Goal: Task Accomplishment & Management: Use online tool/utility

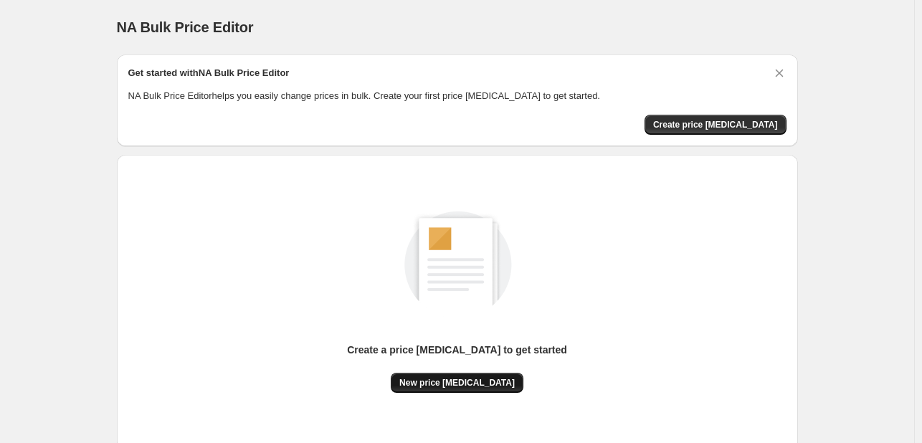
click at [457, 382] on span "New price [MEDICAL_DATA]" at bounding box center [457, 382] width 115 height 11
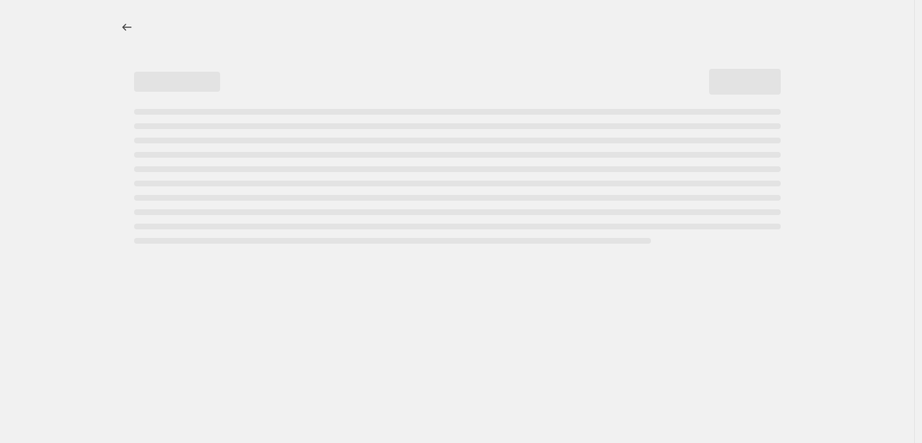
select select "percentage"
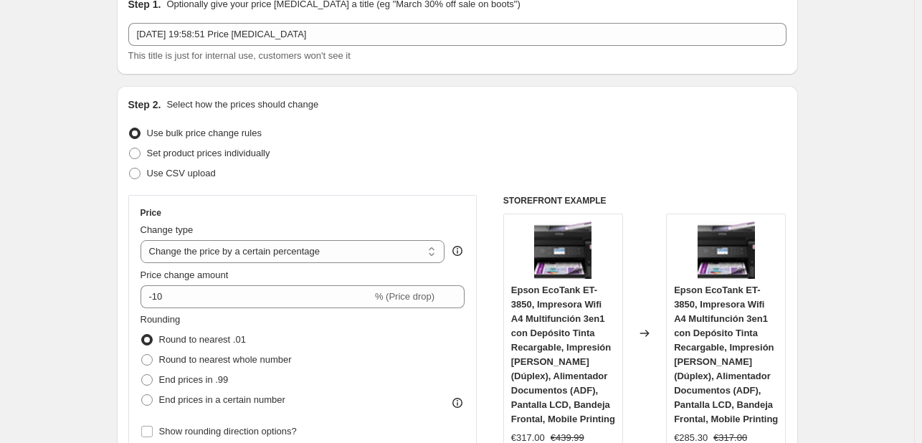
scroll to position [143, 0]
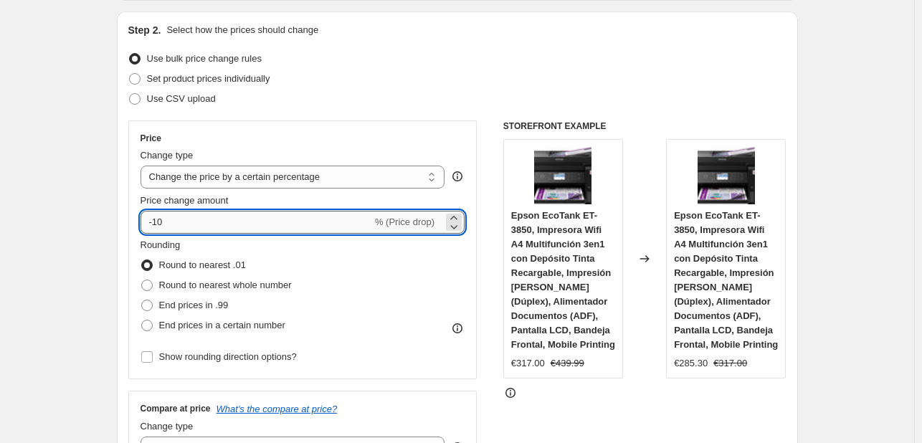
click at [283, 225] on input "-10" at bounding box center [257, 222] width 232 height 23
type input "-1"
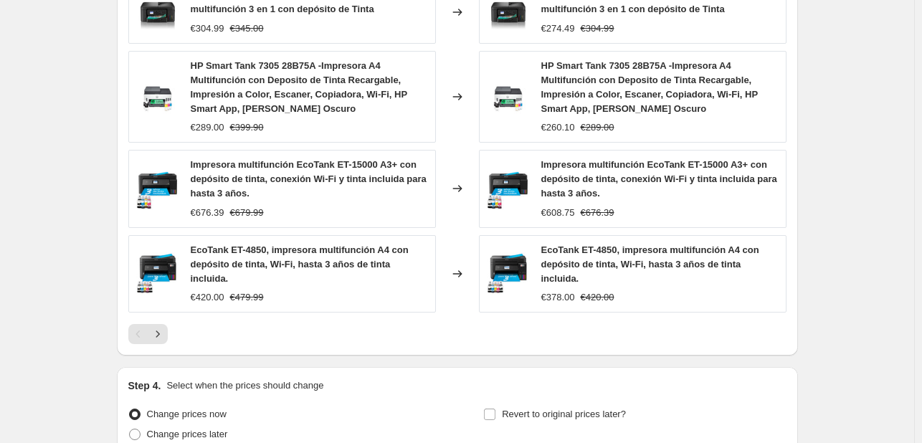
scroll to position [1113, 0]
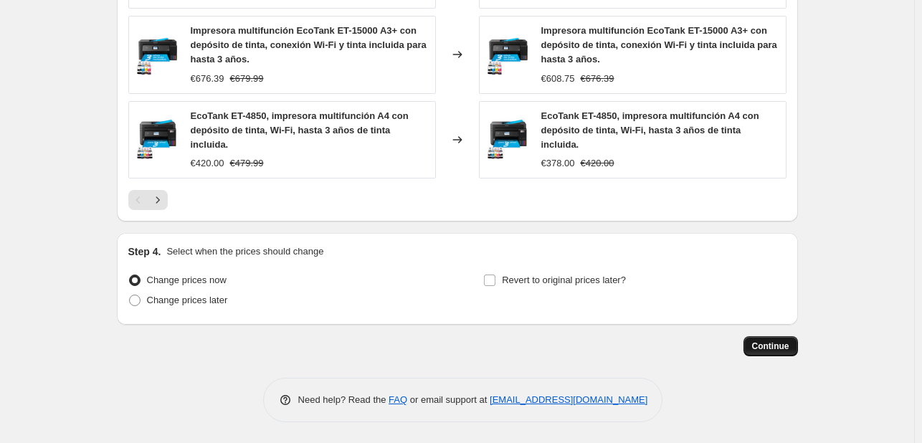
type input "-35"
click at [763, 338] on button "Continue" at bounding box center [771, 346] width 55 height 20
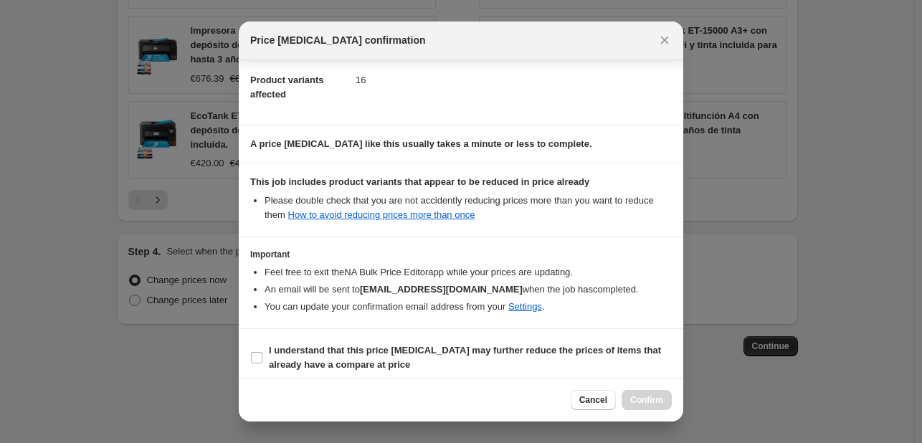
scroll to position [159, 0]
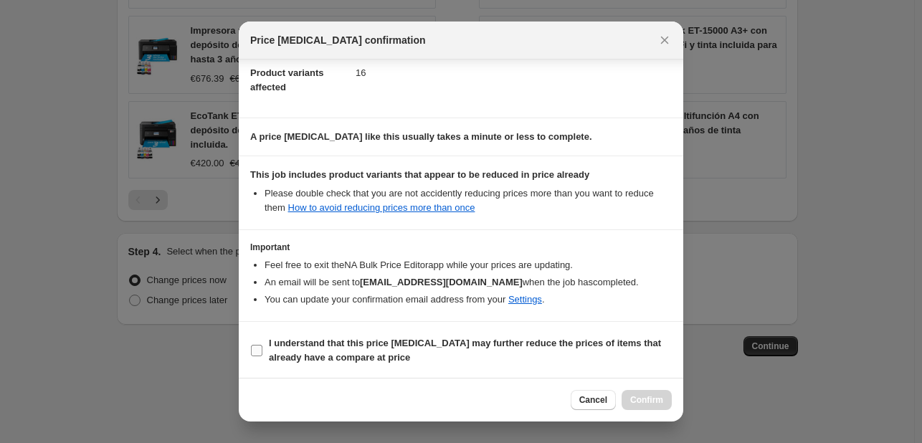
drag, startPoint x: 329, startPoint y: 341, endPoint x: 465, endPoint y: 336, distance: 136.4
click at [329, 342] on b "I understand that this price [MEDICAL_DATA] may further reduce the prices of it…" at bounding box center [465, 350] width 392 height 25
click at [263, 345] on input "I understand that this price [MEDICAL_DATA] may further reduce the prices of it…" at bounding box center [256, 350] width 11 height 11
checkbox input "true"
click at [629, 394] on button "Confirm" at bounding box center [647, 400] width 50 height 20
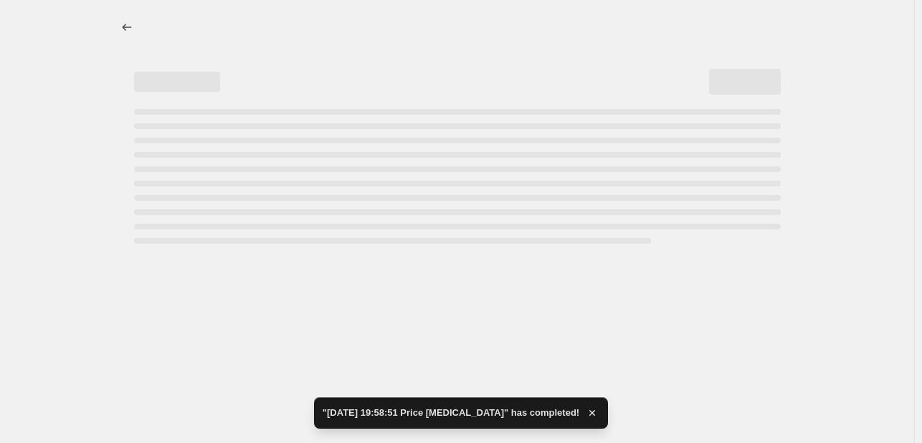
select select "percentage"
